Goal: Task Accomplishment & Management: Use online tool/utility

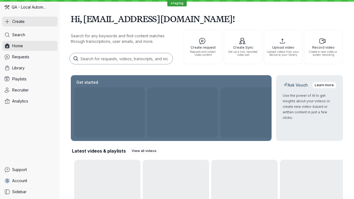
click at [30, 22] on button "Create" at bounding box center [29, 22] width 55 height 10
